Goal: Transaction & Acquisition: Purchase product/service

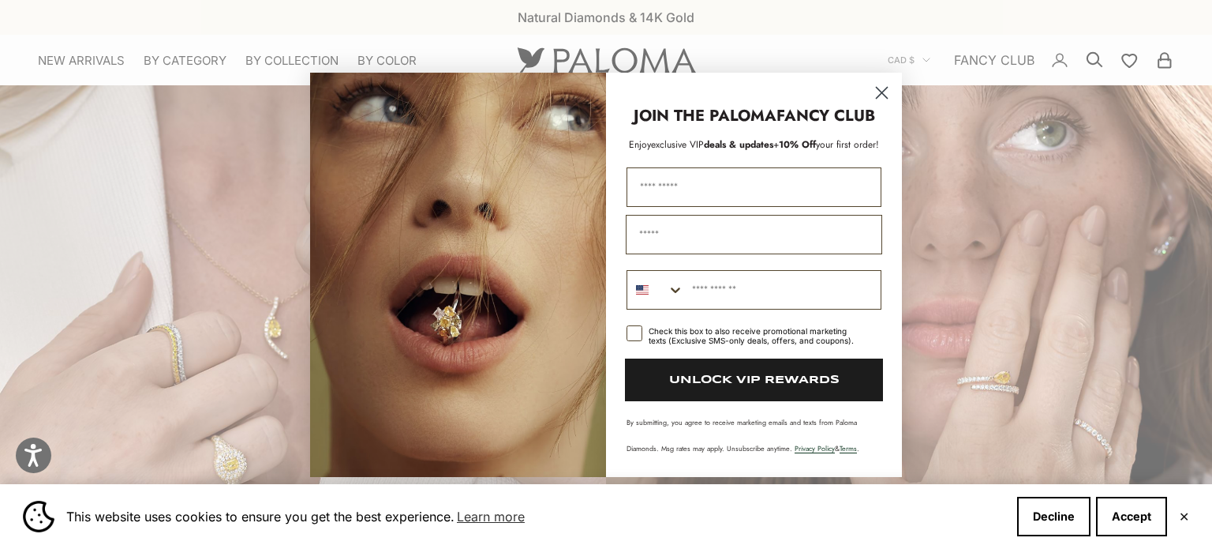
click at [888, 99] on circle "Close dialog" at bounding box center [882, 92] width 26 height 26
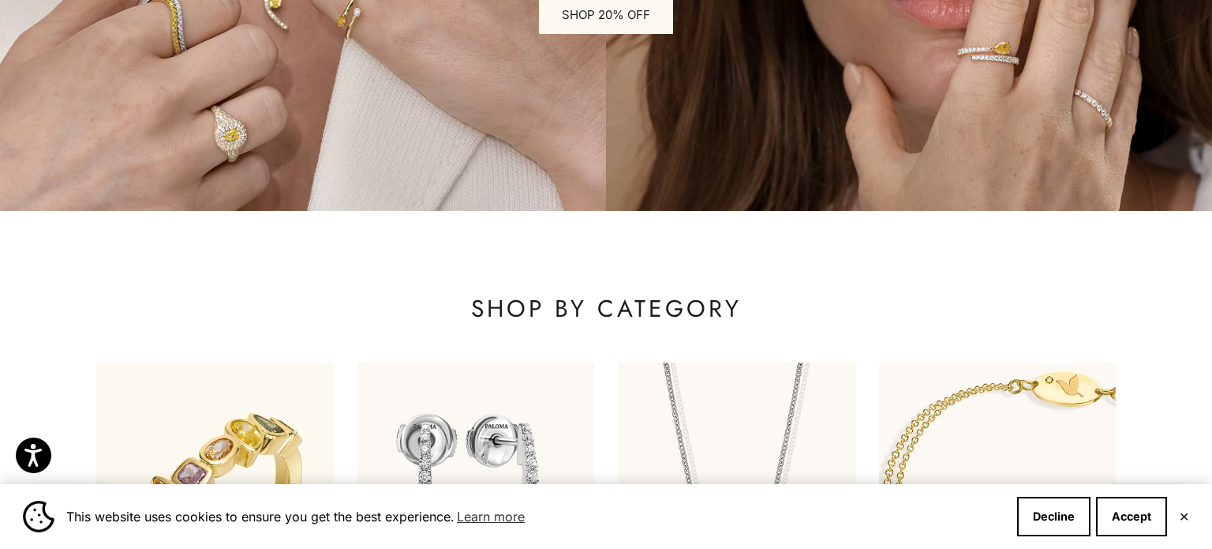
scroll to position [331, 0]
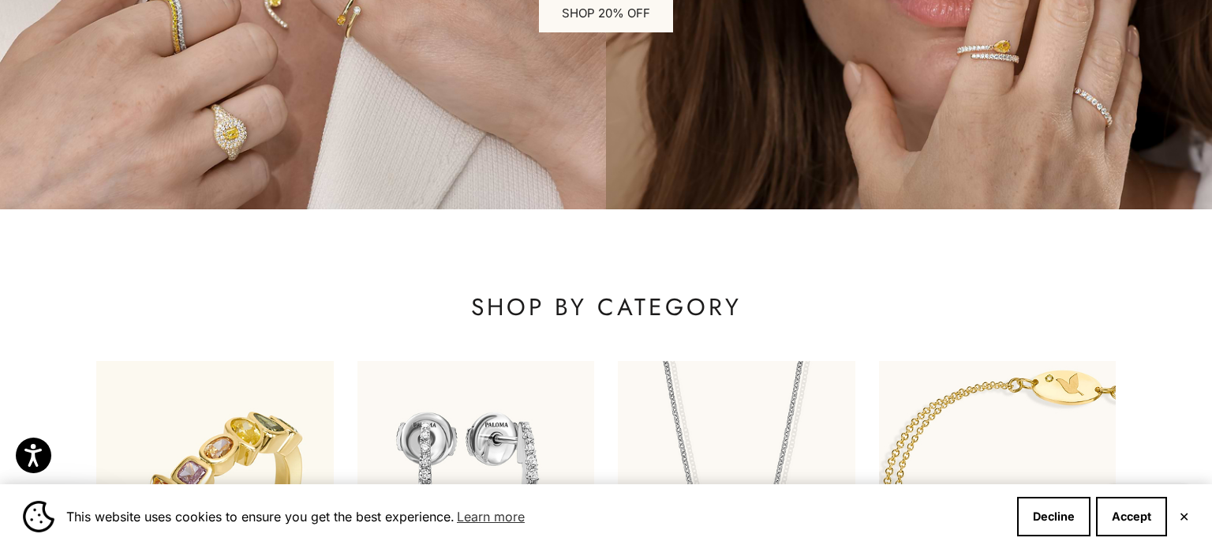
click at [1180, 515] on button "✕" at bounding box center [1184, 515] width 10 height 9
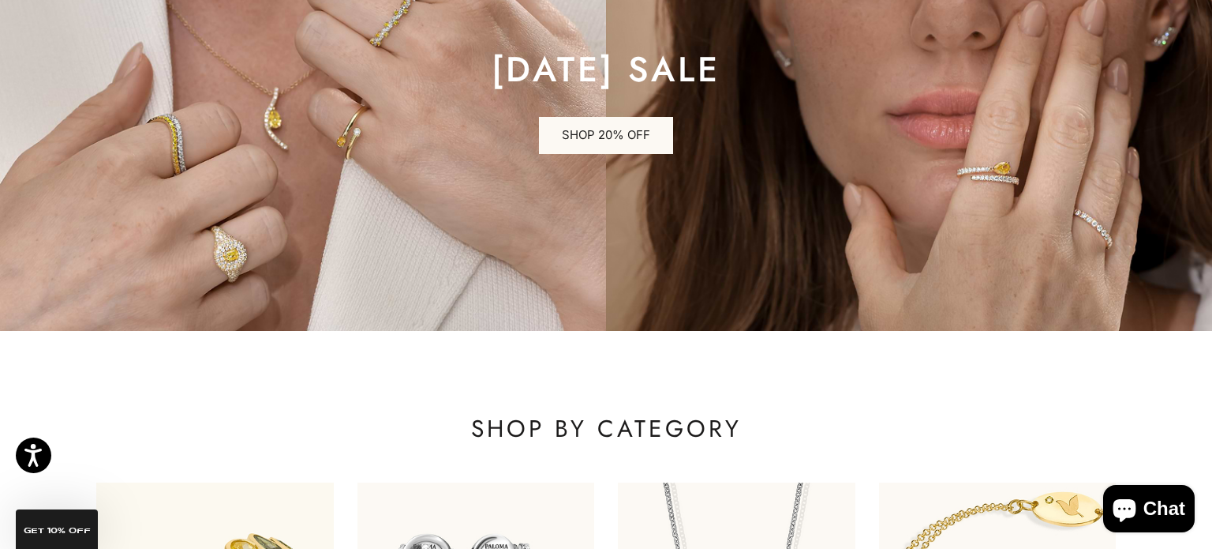
scroll to position [17, 0]
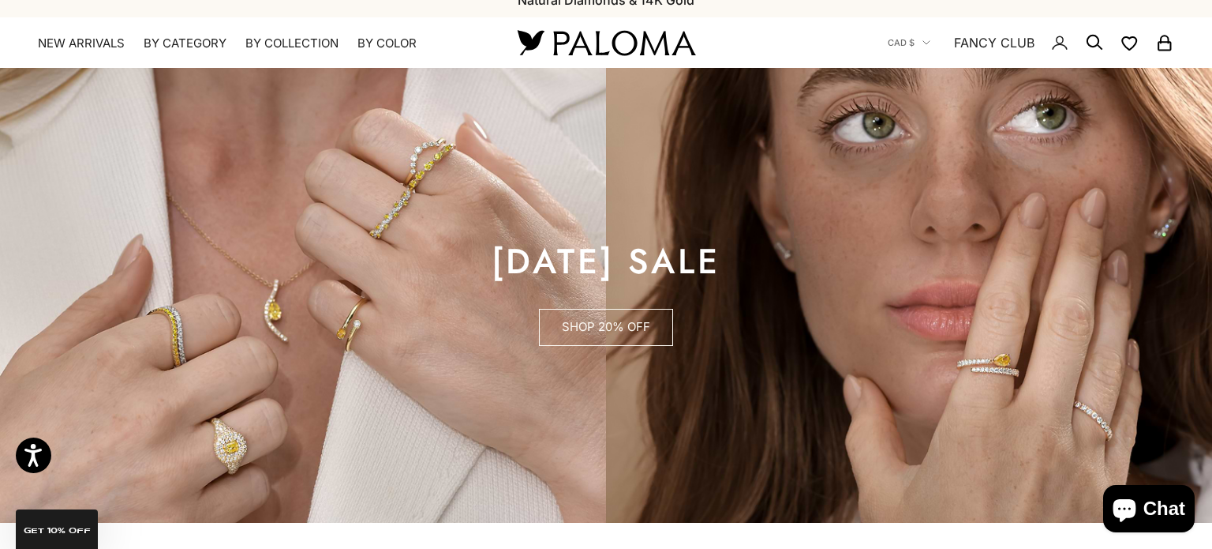
click at [593, 335] on link "SHOP 20% OFF" at bounding box center [606, 328] width 134 height 38
